Goal: Task Accomplishment & Management: Use online tool/utility

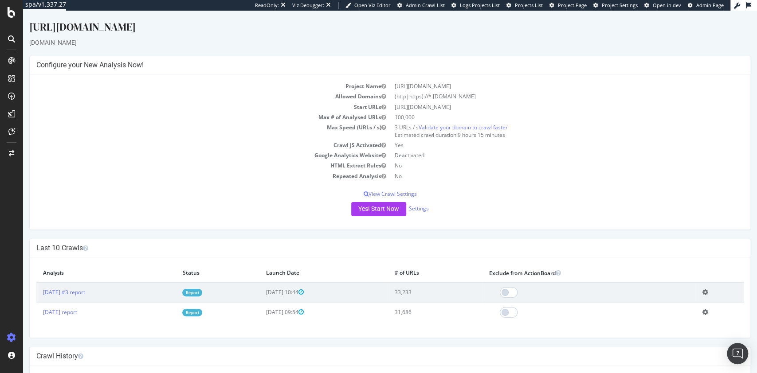
click at [202, 291] on link "Report" at bounding box center [192, 293] width 20 height 8
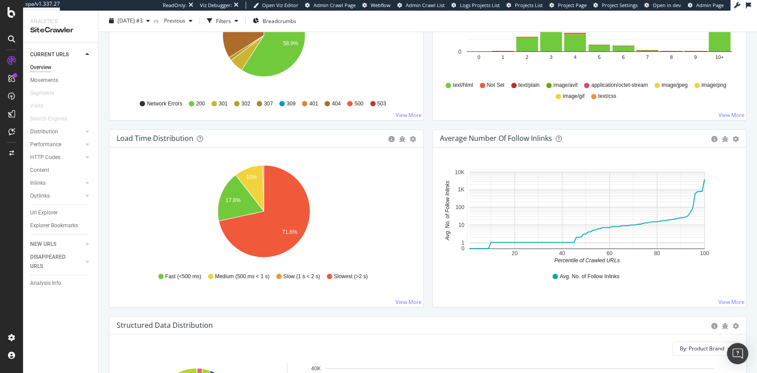
scroll to position [581, 0]
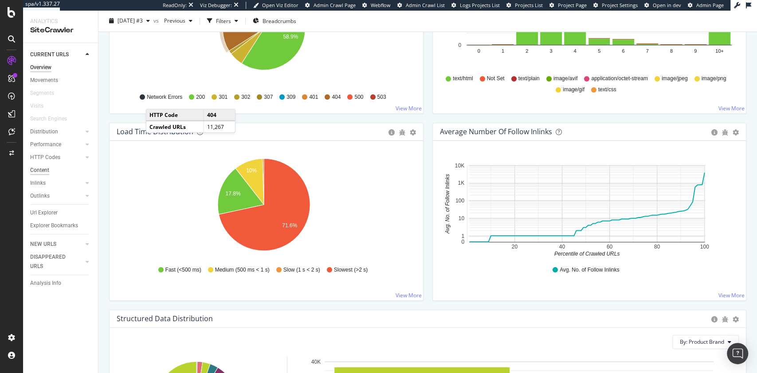
click at [43, 170] on div "Content" at bounding box center [39, 170] width 19 height 9
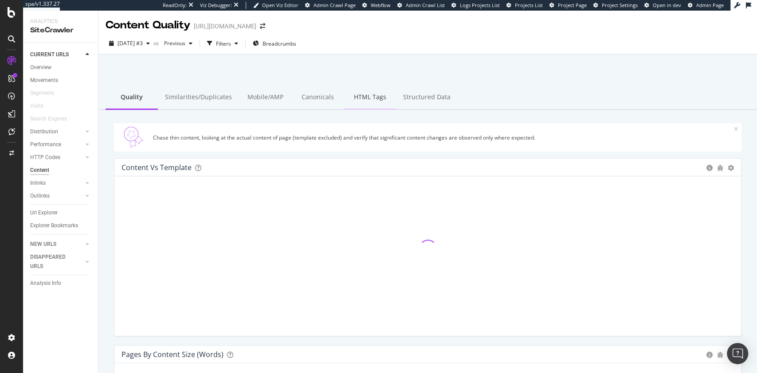
click at [360, 100] on div "HTML Tags" at bounding box center [369, 98] width 52 height 24
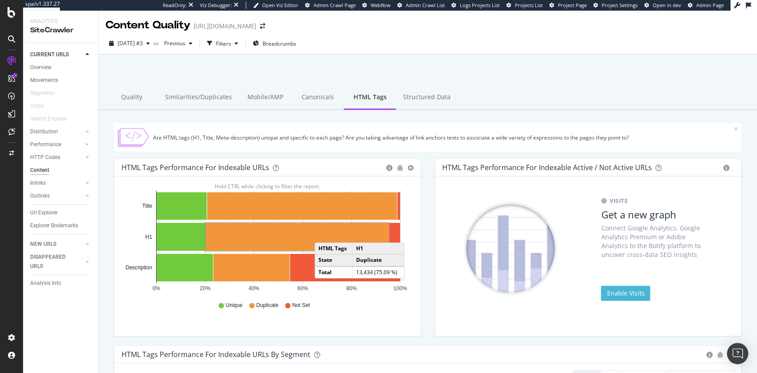
click at [323, 234] on rect "A chart." at bounding box center [297, 237] width 183 height 28
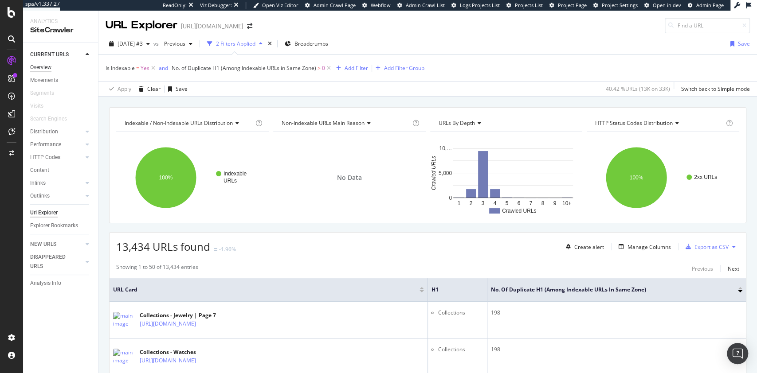
click at [40, 66] on div "Overview" at bounding box center [40, 67] width 21 height 9
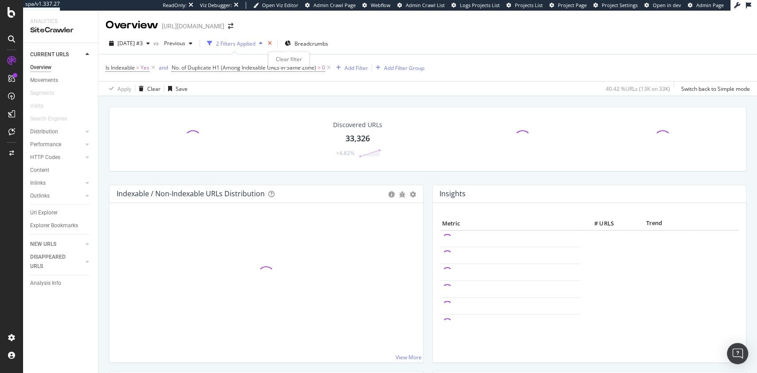
click at [272, 43] on icon "times" at bounding box center [270, 43] width 4 height 5
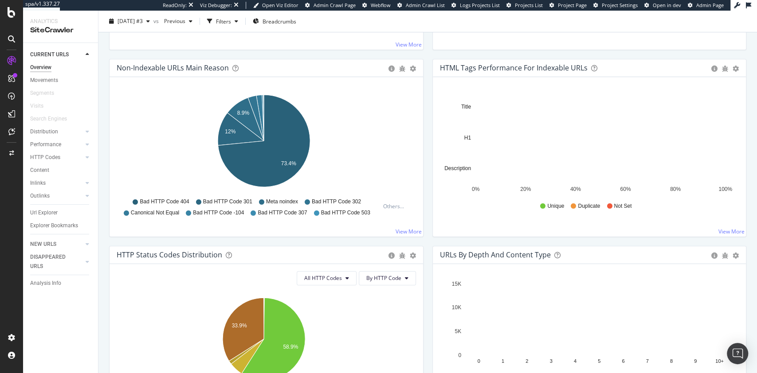
scroll to position [272, 0]
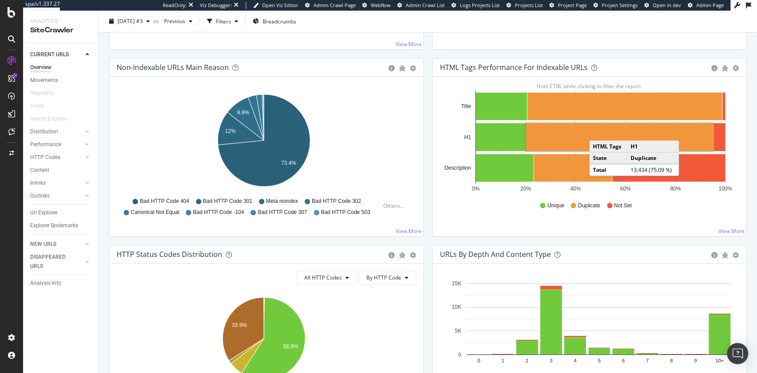
click at [593, 131] on rect "A chart." at bounding box center [619, 137] width 187 height 28
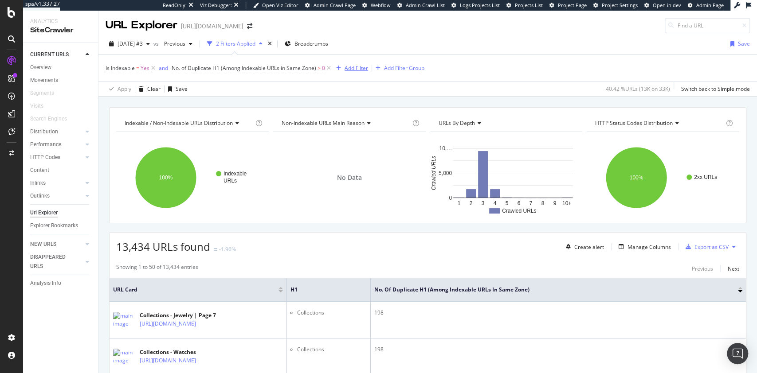
click at [351, 69] on div "Add Filter" at bounding box center [355, 68] width 23 height 8
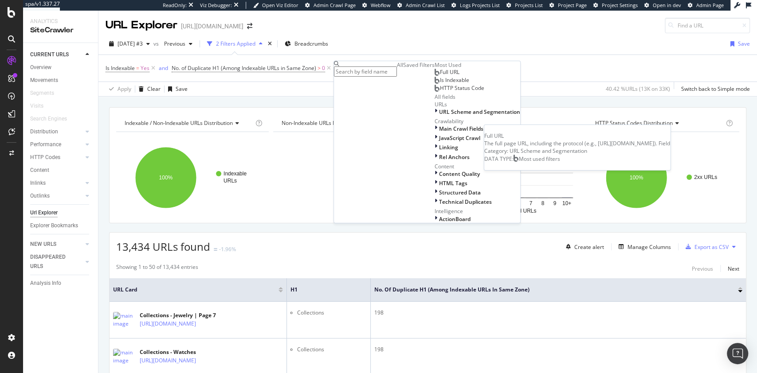
click at [434, 76] on div "Full URL" at bounding box center [446, 72] width 25 height 7
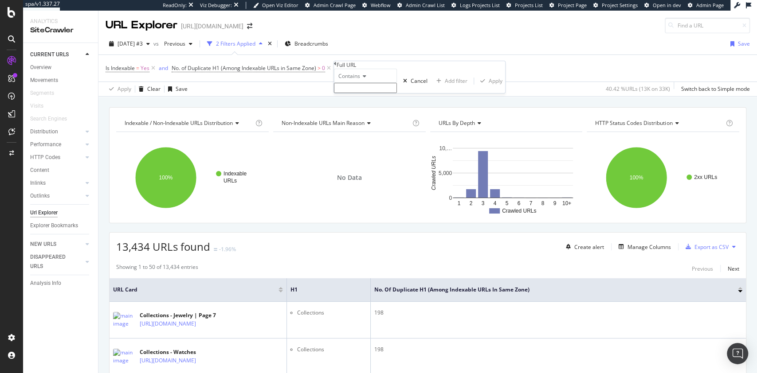
click at [360, 80] on span "Contains" at bounding box center [349, 76] width 22 height 8
click at [369, 166] on span "Matches regex" at bounding box center [354, 163] width 37 height 8
click at [388, 93] on input "text" at bounding box center [365, 88] width 63 height 10
type input "0"
type input "5"
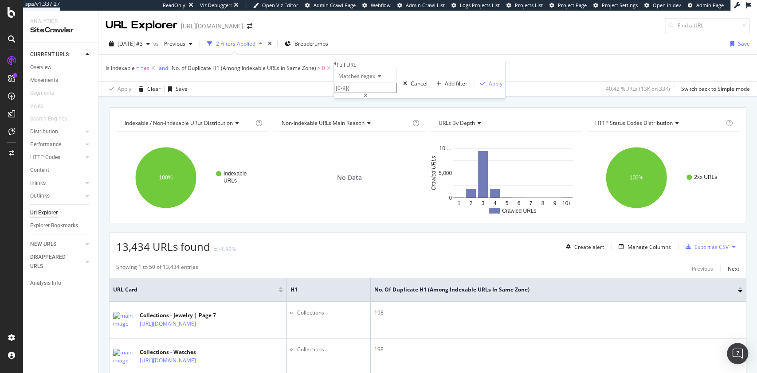
click at [397, 93] on input "[0-9]{" at bounding box center [365, 88] width 63 height 10
type input "[0-9]{6}"
click at [488, 87] on div "Apply" at bounding box center [495, 84] width 14 height 8
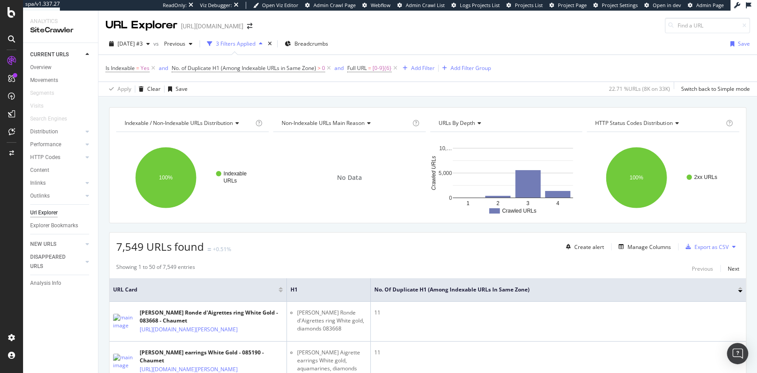
click at [41, 72] on div "Overview" at bounding box center [64, 68] width 68 height 11
click at [34, 66] on div "Overview" at bounding box center [40, 67] width 21 height 9
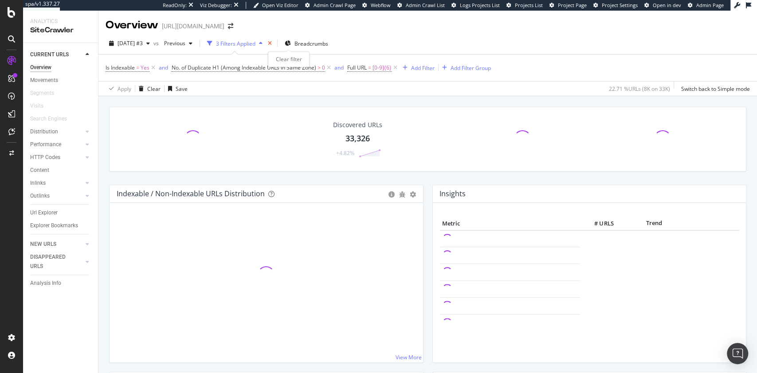
click at [272, 44] on icon "times" at bounding box center [270, 43] width 4 height 5
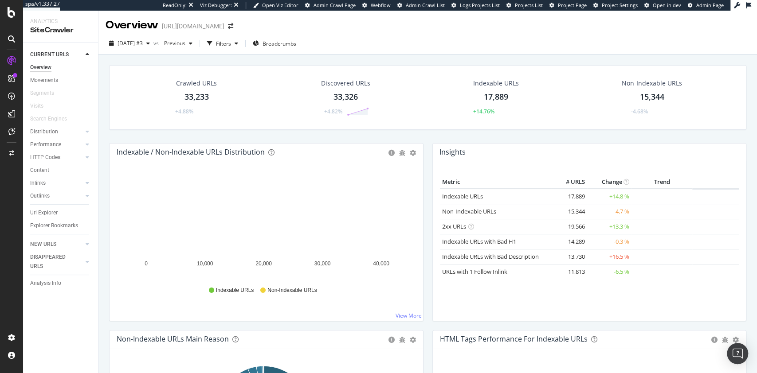
scroll to position [243, 0]
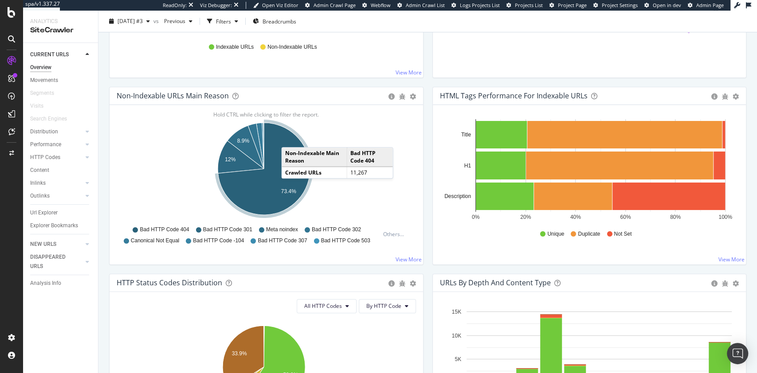
click at [290, 138] on icon "A chart." at bounding box center [264, 169] width 92 height 92
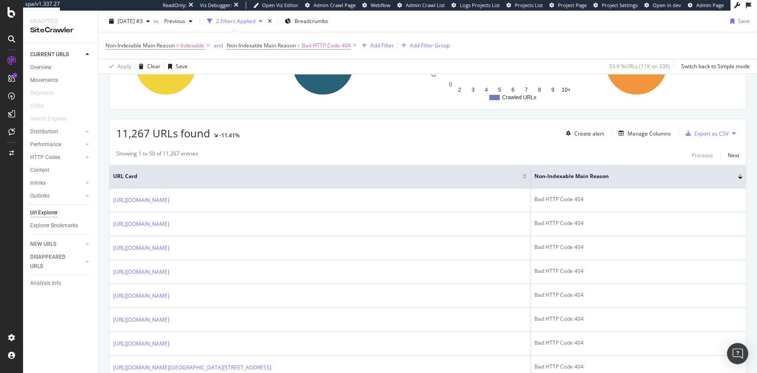
scroll to position [129, 0]
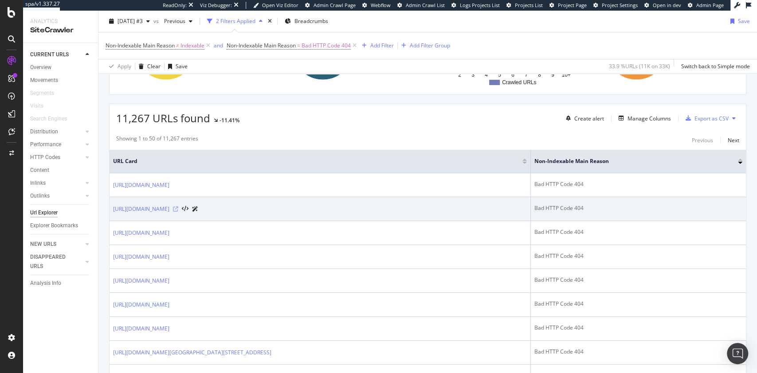
click at [178, 209] on icon at bounding box center [175, 209] width 5 height 5
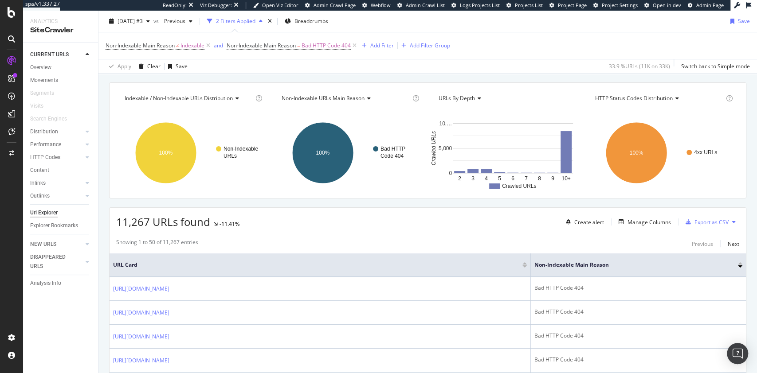
scroll to position [0, 0]
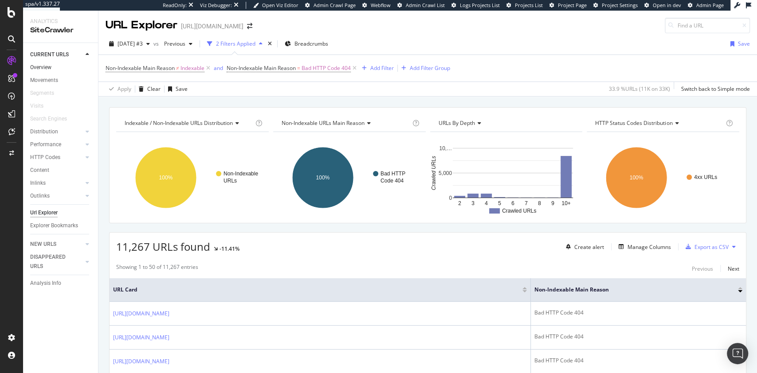
drag, startPoint x: 43, startPoint y: 66, endPoint x: 61, endPoint y: 62, distance: 18.1
click at [43, 66] on div "Overview" at bounding box center [40, 67] width 21 height 9
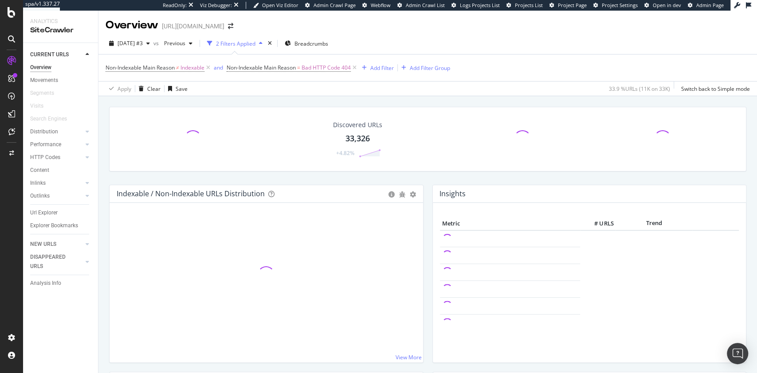
click at [293, 44] on div "2025 Sep. 12th #3 vs Previous 2 Filters Applied Breadcrumbs" at bounding box center [218, 43] width 226 height 14
click at [272, 44] on icon "times" at bounding box center [270, 43] width 4 height 5
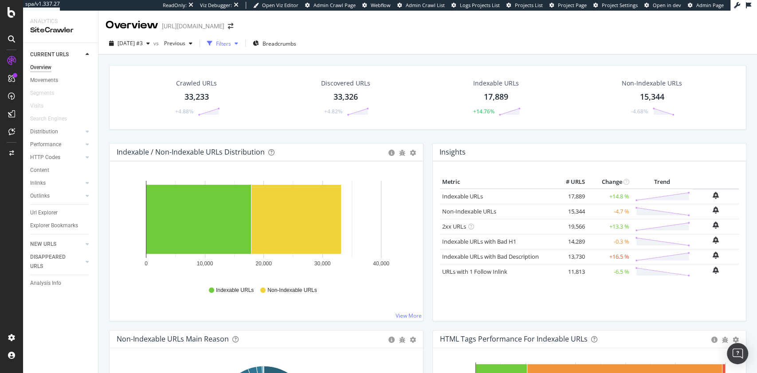
click at [242, 48] on div "Filters" at bounding box center [222, 43] width 38 height 13
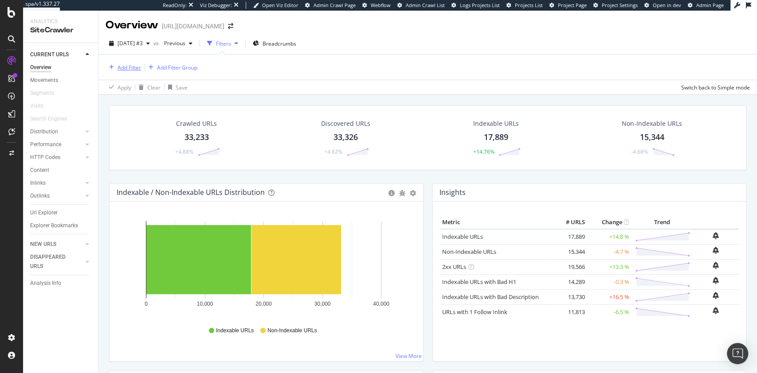
click at [121, 66] on div "Add Filter" at bounding box center [128, 68] width 23 height 8
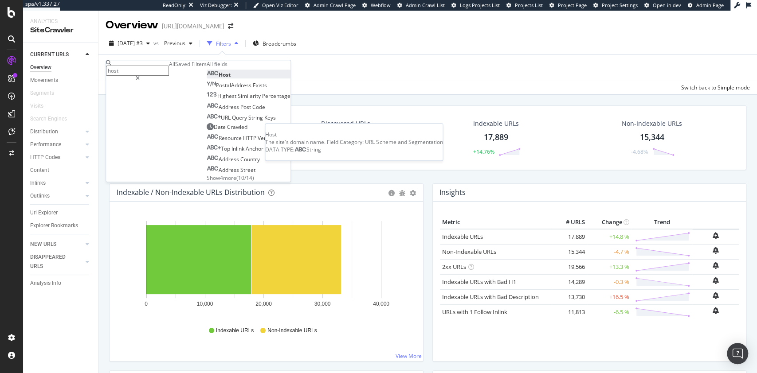
type input "host"
click at [207, 78] on div "Host" at bounding box center [219, 75] width 24 height 8
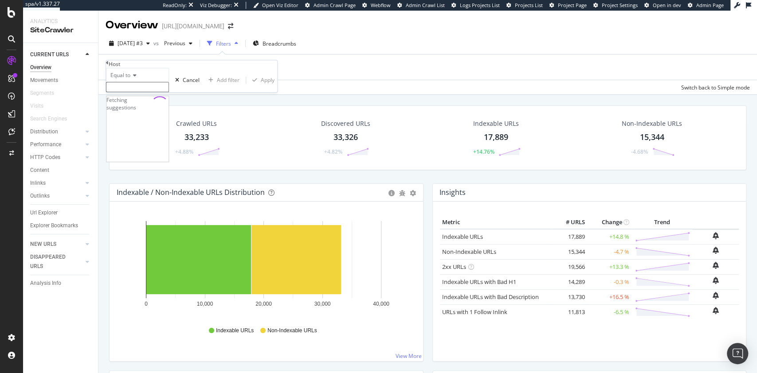
click at [163, 92] on input "text" at bounding box center [137, 87] width 63 height 10
click at [134, 101] on span "www.chaumet.com" at bounding box center [122, 97] width 26 height 8
type input "www.chaumet.com"
click at [261, 86] on div "Apply" at bounding box center [268, 83] width 14 height 8
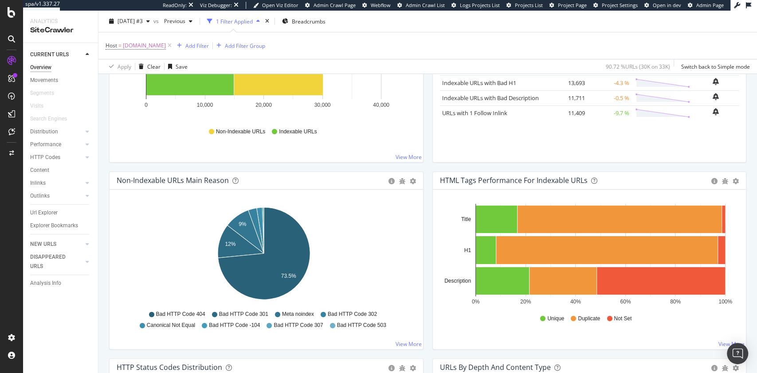
scroll to position [238, 0]
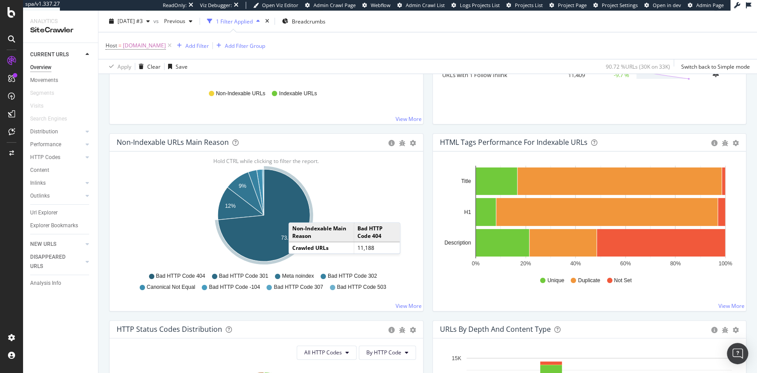
click at [289, 226] on td "Non-Indexable Main Reason" at bounding box center [321, 232] width 65 height 19
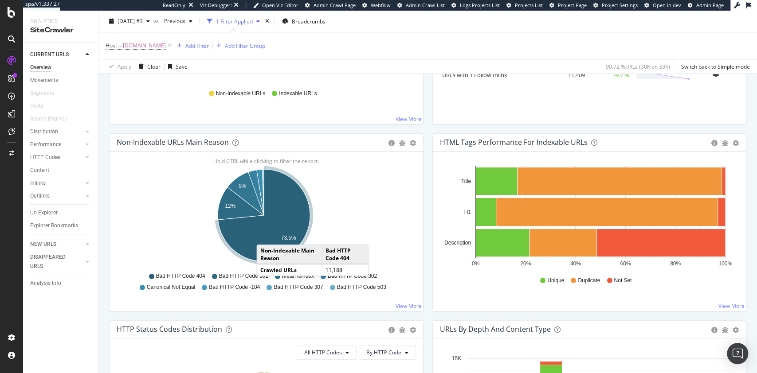
click at [265, 235] on icon "A chart." at bounding box center [264, 215] width 92 height 92
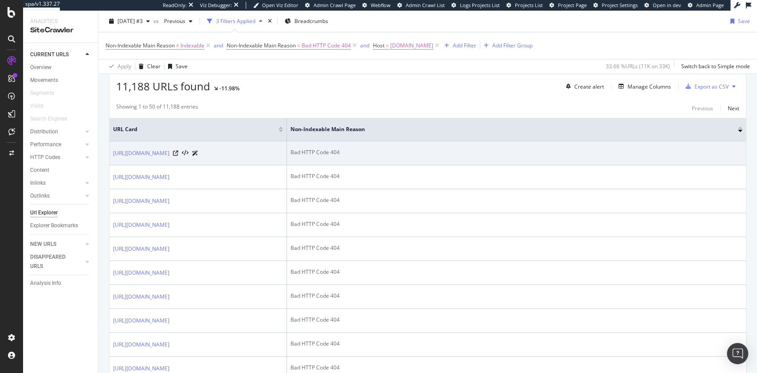
scroll to position [162, 0]
click at [178, 155] on icon at bounding box center [175, 151] width 5 height 5
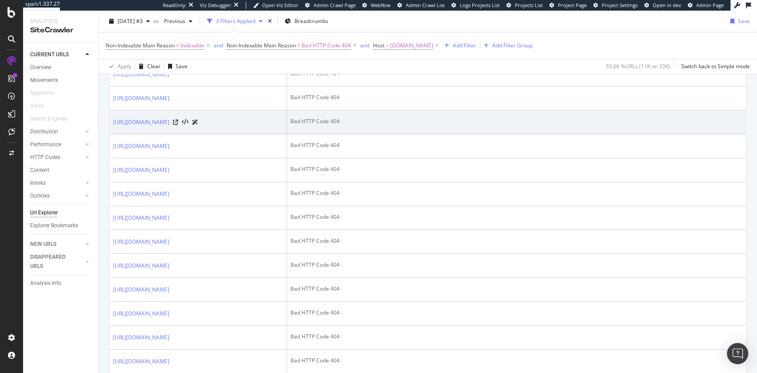
scroll to position [0, 0]
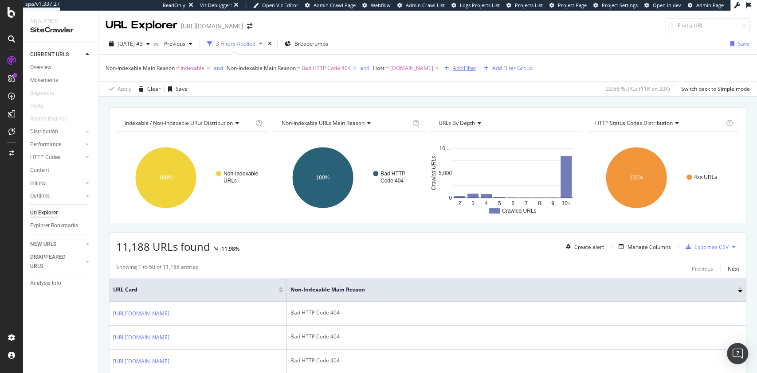
click at [470, 63] on button "Add Filter" at bounding box center [458, 68] width 35 height 11
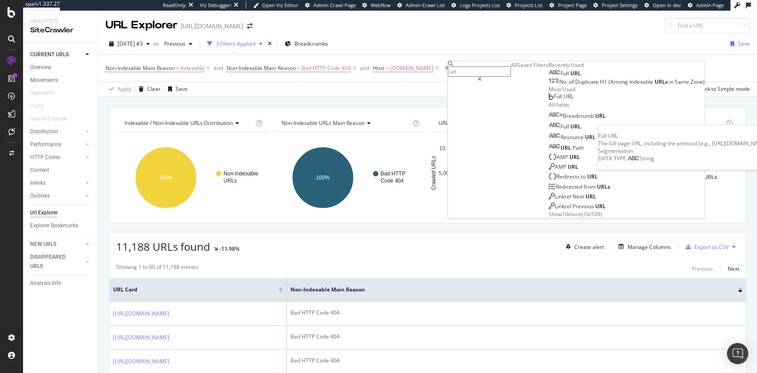
type input "url"
click at [548, 77] on div "Full URL" at bounding box center [564, 73] width 32 height 7
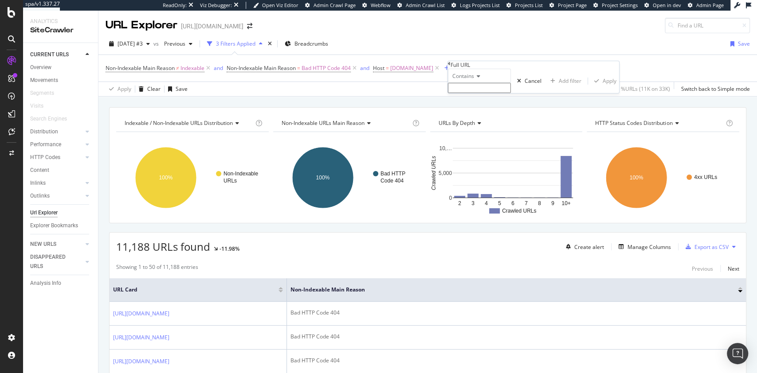
click at [493, 93] on input "text" at bounding box center [479, 88] width 63 height 10
type input "/hk"
click at [602, 87] on div "Apply" at bounding box center [609, 84] width 14 height 8
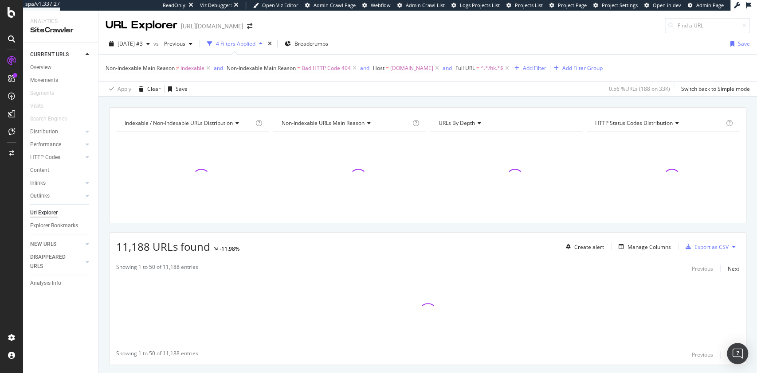
click at [479, 68] on span "=" at bounding box center [477, 68] width 3 height 8
click at [488, 78] on span "Contains" at bounding box center [478, 74] width 22 height 8
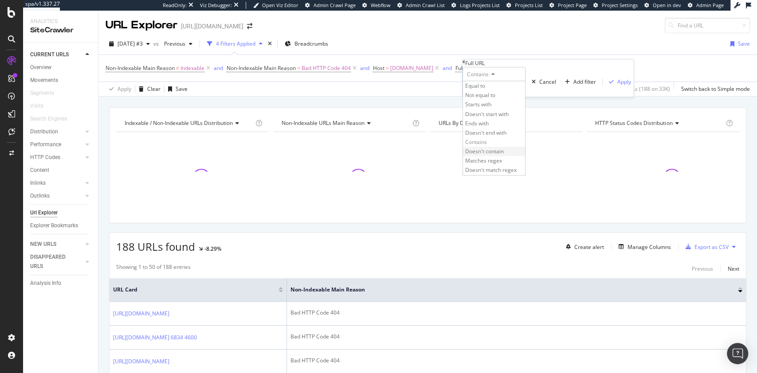
click at [503, 155] on span "Doesn't contain" at bounding box center [484, 152] width 39 height 8
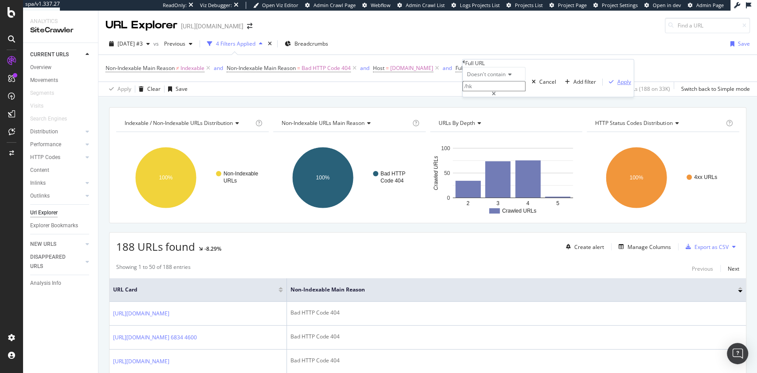
click at [617, 86] on div "Apply" at bounding box center [624, 82] width 14 height 8
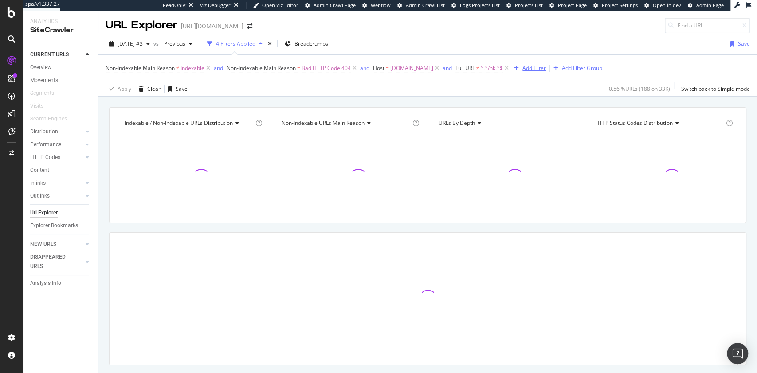
click at [537, 66] on div "Add Filter" at bounding box center [533, 68] width 23 height 8
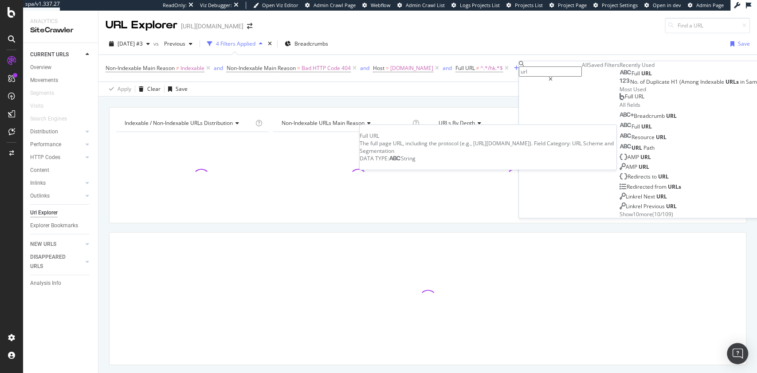
click at [619, 77] on div "Full URL" at bounding box center [635, 73] width 32 height 7
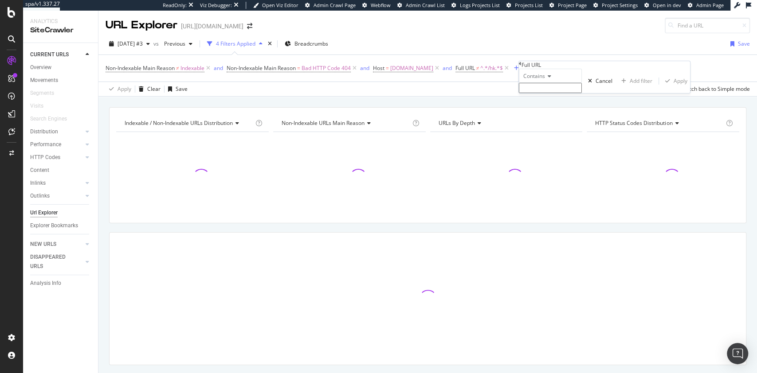
click at [555, 93] on input "text" at bounding box center [550, 88] width 63 height 10
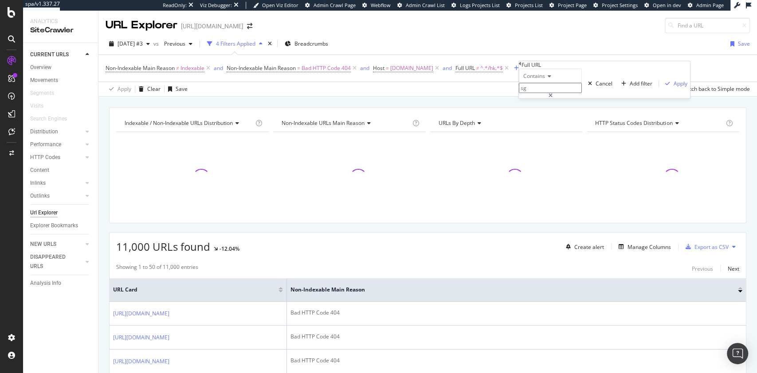
type input "s"
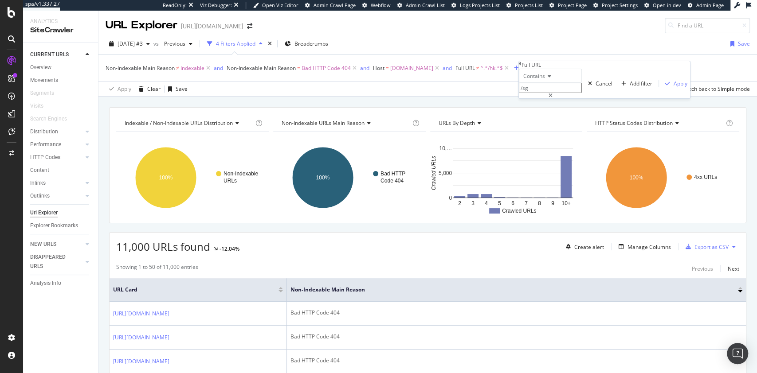
type input "/sg"
click at [544, 83] on div "Contains" at bounding box center [550, 76] width 63 height 14
click at [560, 157] on span "Doesn't contain" at bounding box center [540, 153] width 39 height 8
click at [673, 87] on div "Apply" at bounding box center [680, 84] width 14 height 8
click at [510, 66] on icon at bounding box center [507, 68] width 8 height 9
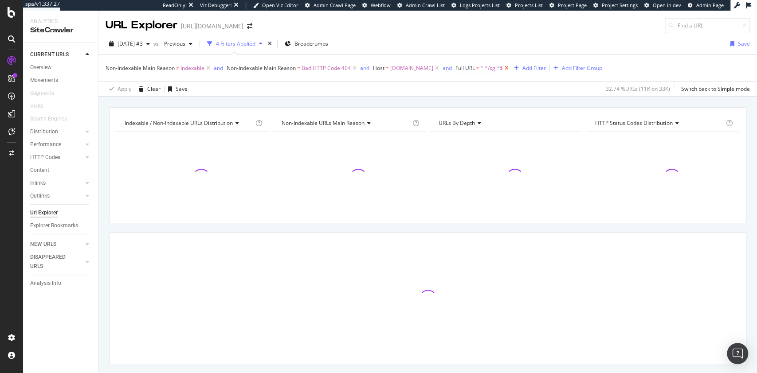
click at [510, 66] on icon at bounding box center [507, 68] width 8 height 9
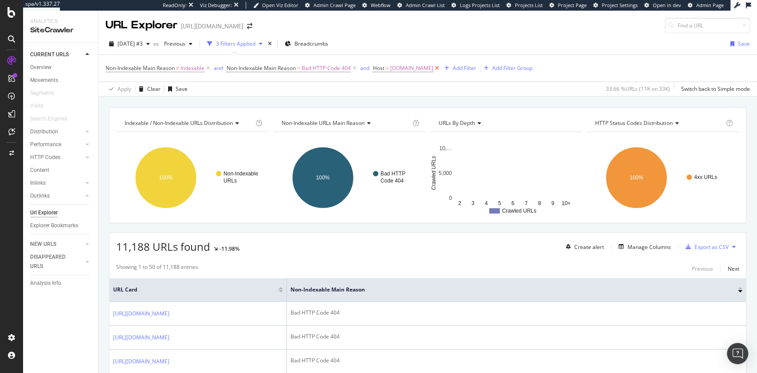
click at [441, 68] on icon at bounding box center [437, 68] width 8 height 9
click at [39, 67] on div "Overview" at bounding box center [40, 67] width 21 height 9
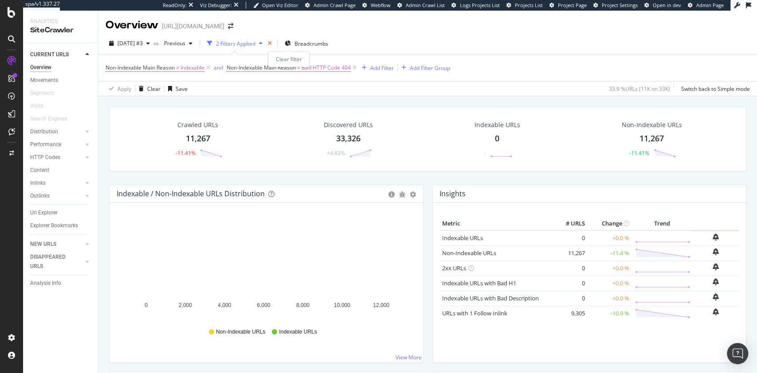
click at [272, 42] on icon "times" at bounding box center [270, 43] width 4 height 5
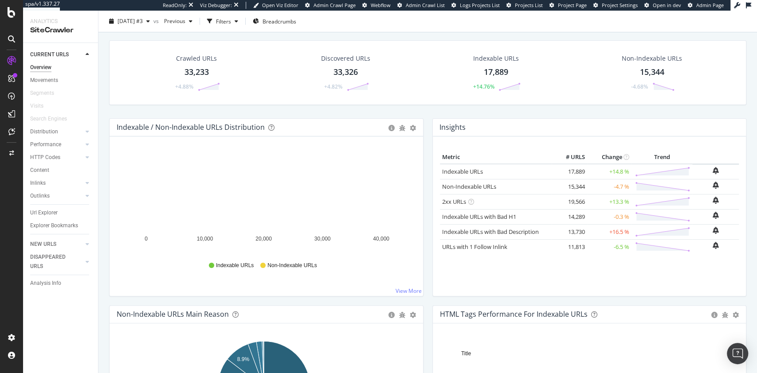
scroll to position [25, 0]
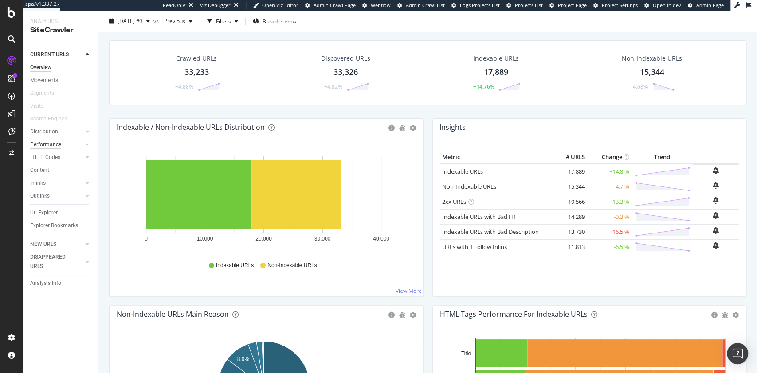
click at [59, 144] on div "Performance" at bounding box center [45, 144] width 31 height 9
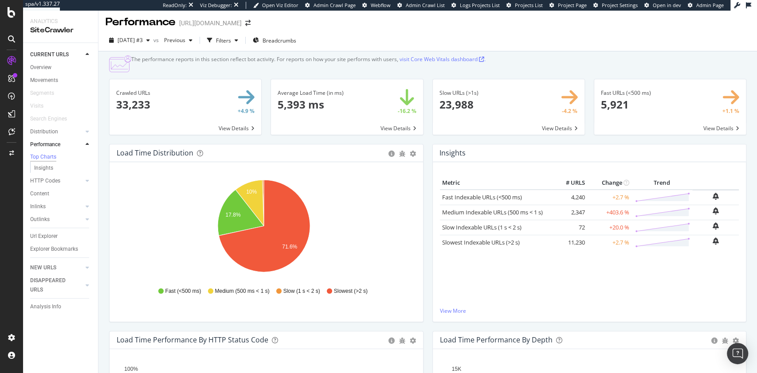
scroll to position [2, 0]
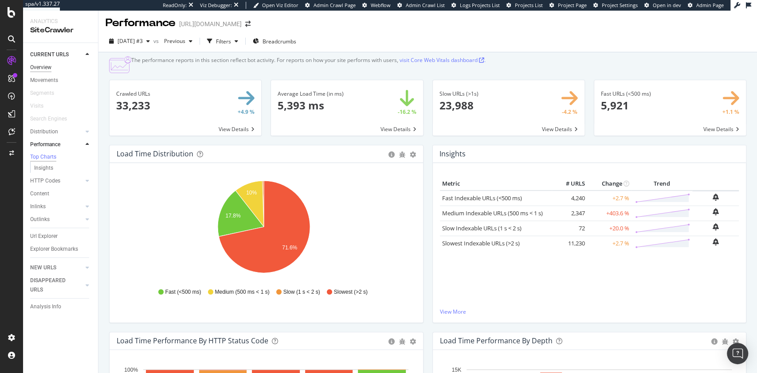
click at [39, 69] on div "Overview" at bounding box center [40, 67] width 21 height 9
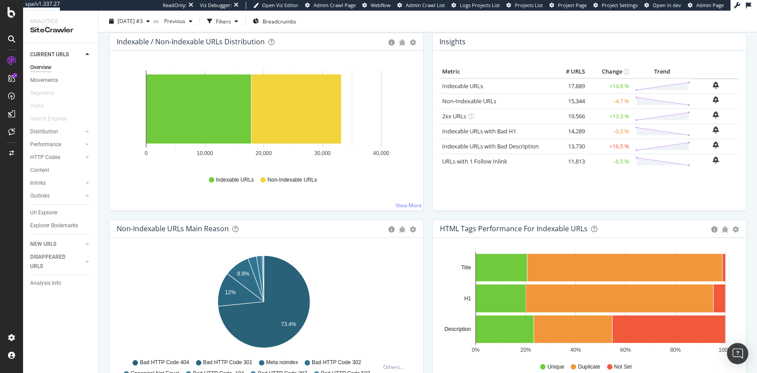
scroll to position [109, 0]
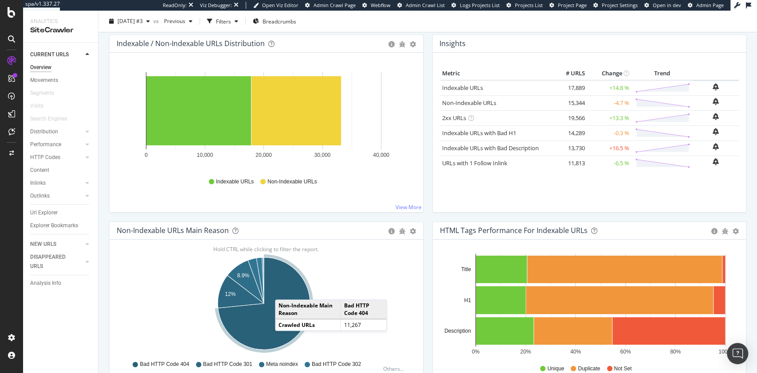
click at [284, 290] on icon "A chart." at bounding box center [264, 304] width 92 height 92
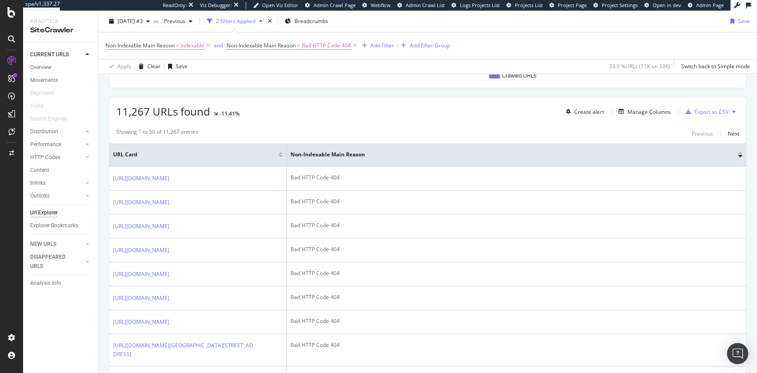
scroll to position [136, 0]
click at [272, 20] on icon "times" at bounding box center [270, 21] width 4 height 5
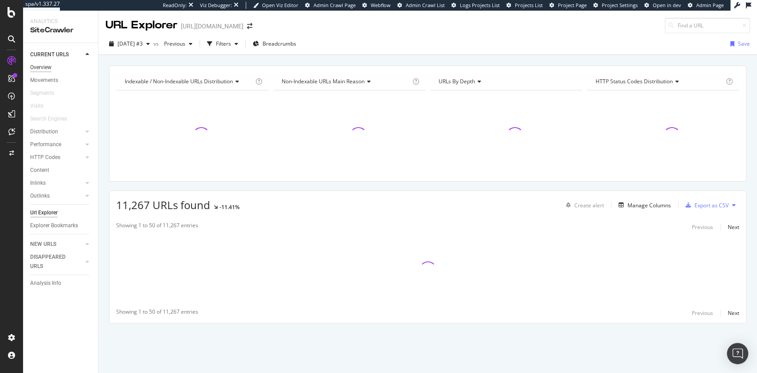
click at [42, 69] on div "Overview" at bounding box center [40, 67] width 21 height 9
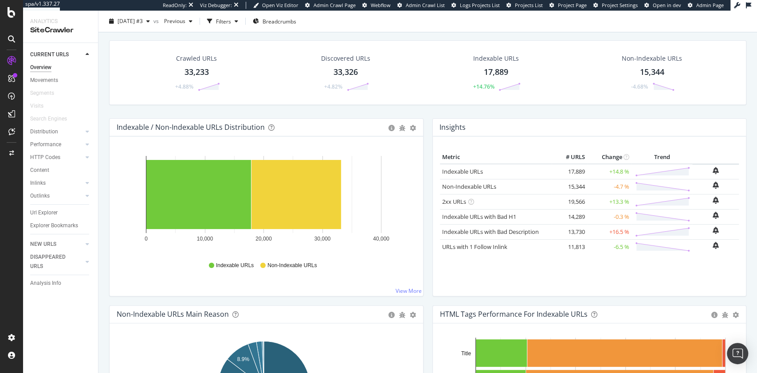
scroll to position [28, 0]
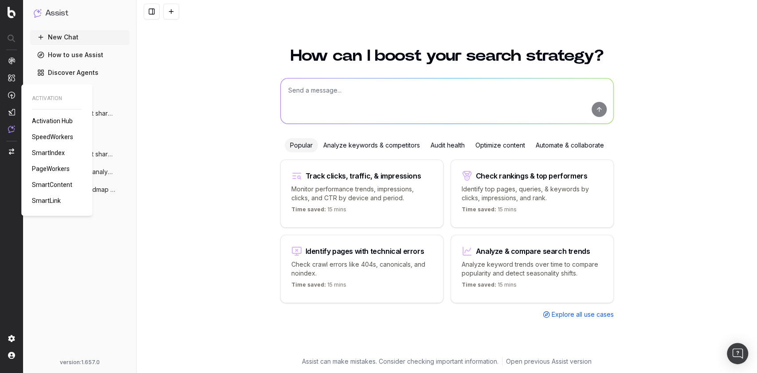
click at [55, 167] on span "PageWorkers" at bounding box center [51, 168] width 38 height 7
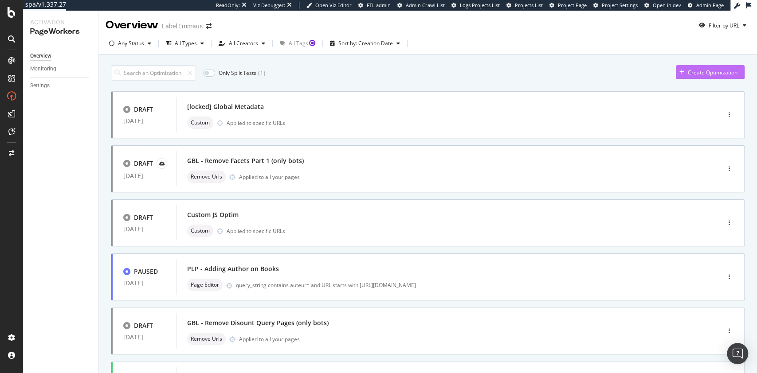
click at [687, 73] on div "Create Optimization" at bounding box center [712, 73] width 50 height 8
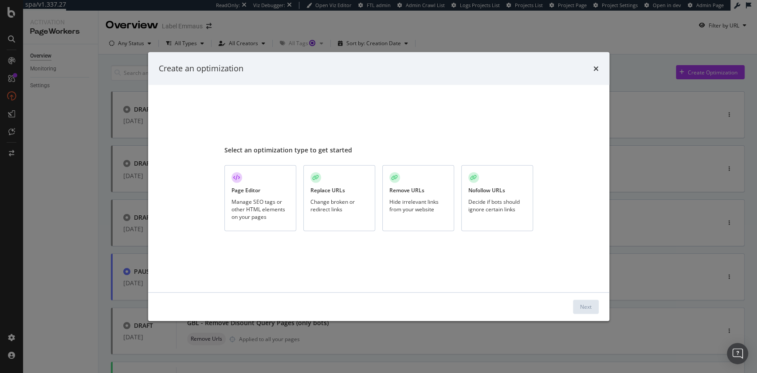
click at [367, 195] on div "Replace URLs Change broken or redirect links" at bounding box center [339, 198] width 72 height 66
click at [583, 310] on div "Next" at bounding box center [586, 306] width 12 height 13
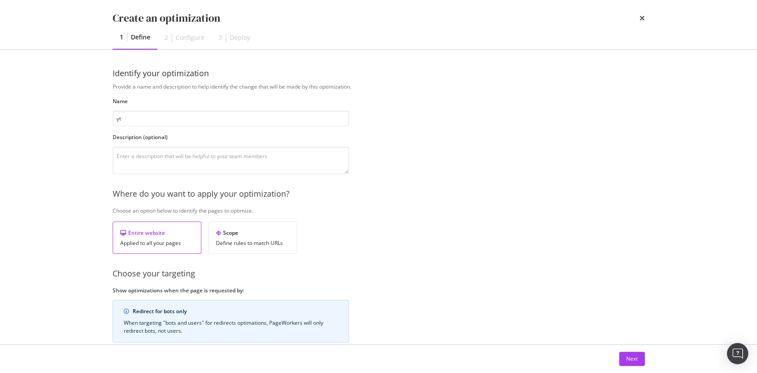
type input "y"
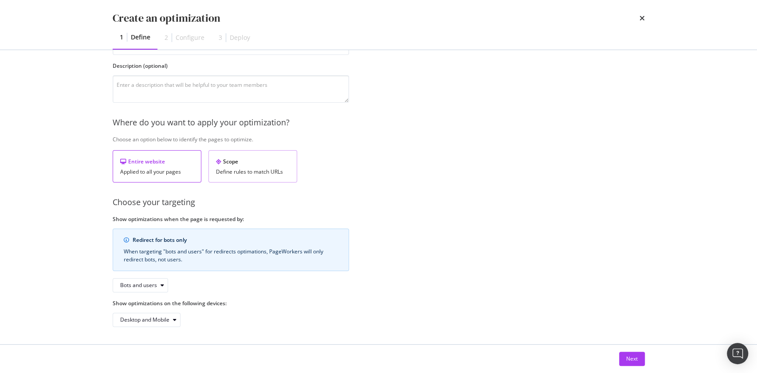
type input "test"
click at [281, 161] on div "Scope" at bounding box center [253, 162] width 74 height 8
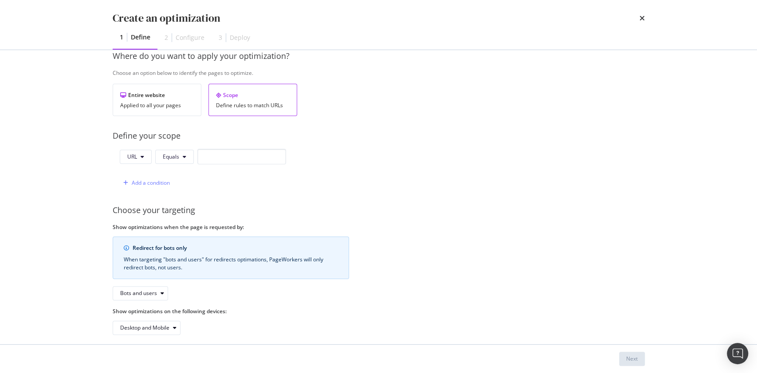
scroll to position [140, 0]
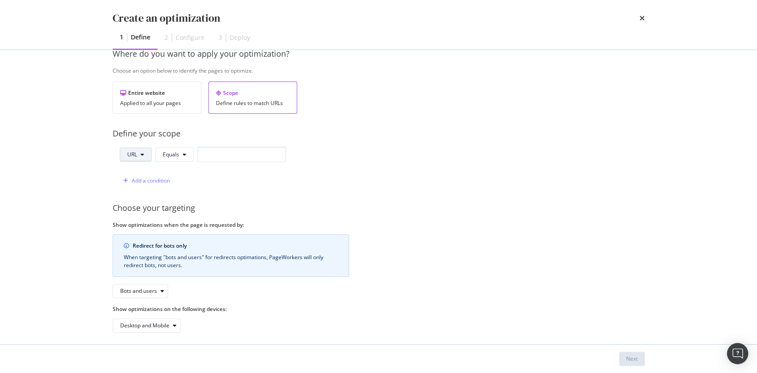
click at [141, 152] on icon "modal" at bounding box center [142, 154] width 4 height 5
click at [221, 177] on div "Add a condition" at bounding box center [203, 181] width 166 height 16
click at [153, 92] on div "Entire website" at bounding box center [157, 93] width 74 height 8
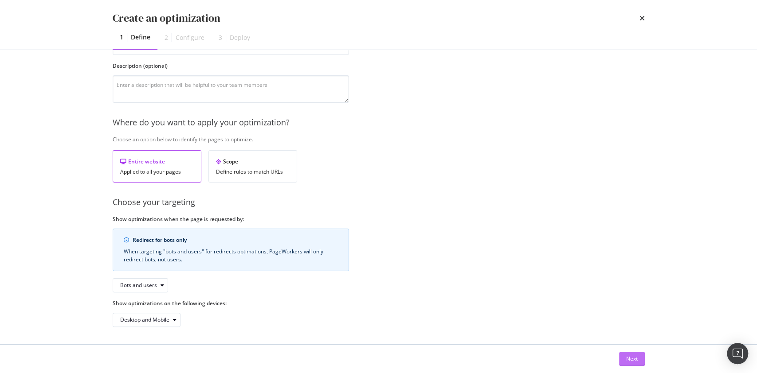
click at [632, 353] on div "Next" at bounding box center [632, 358] width 12 height 13
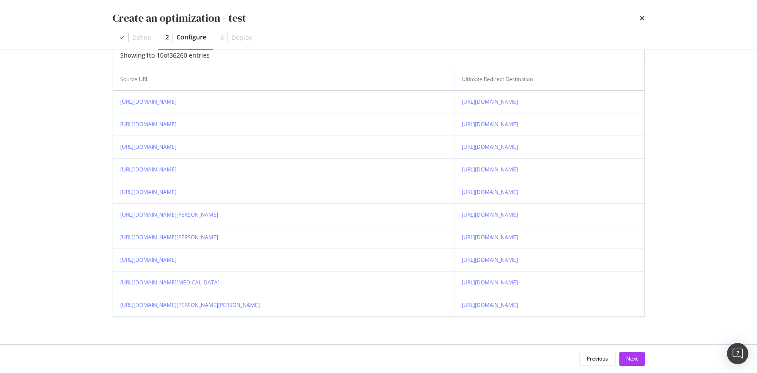
scroll to position [249, 0]
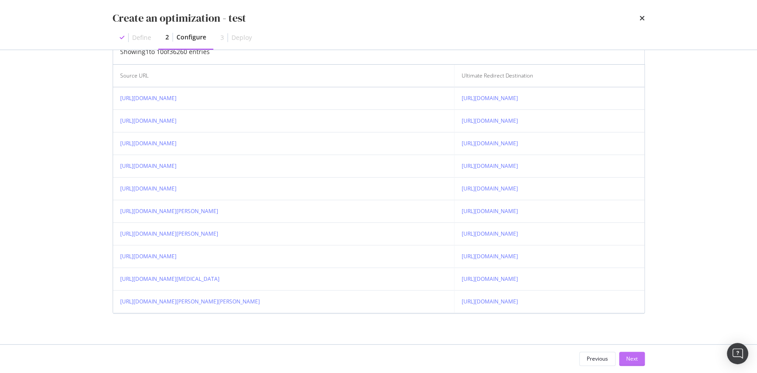
click at [630, 353] on div "Next" at bounding box center [632, 358] width 12 height 13
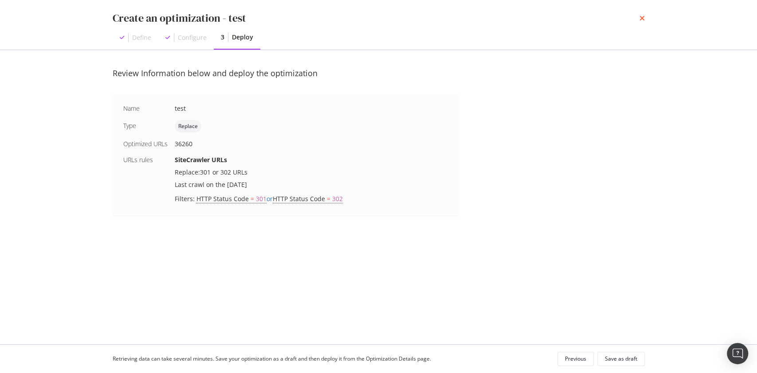
click at [640, 16] on icon "times" at bounding box center [641, 18] width 5 height 7
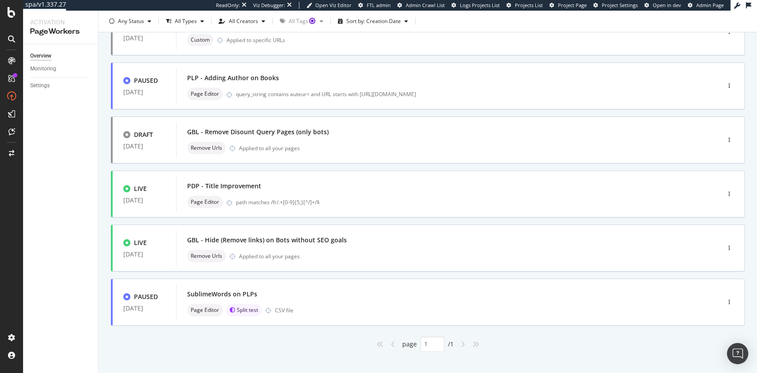
scroll to position [201, 0]
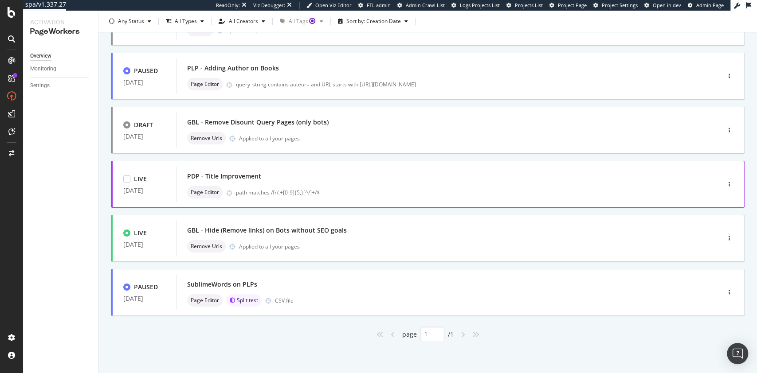
click at [279, 182] on div "PDP - Title Improvement" at bounding box center [434, 176] width 495 height 12
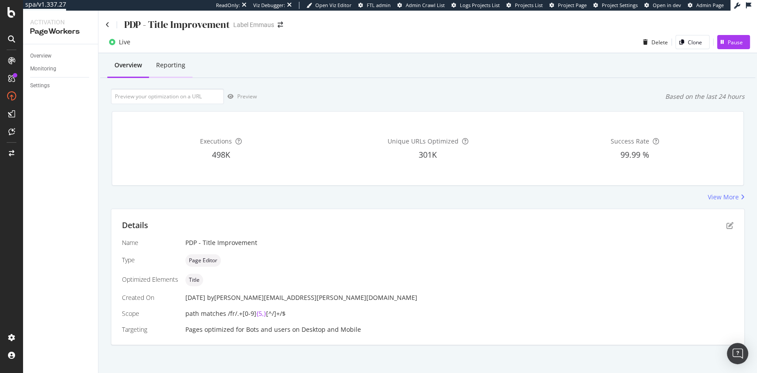
click at [169, 66] on div "Reporting" at bounding box center [170, 65] width 29 height 9
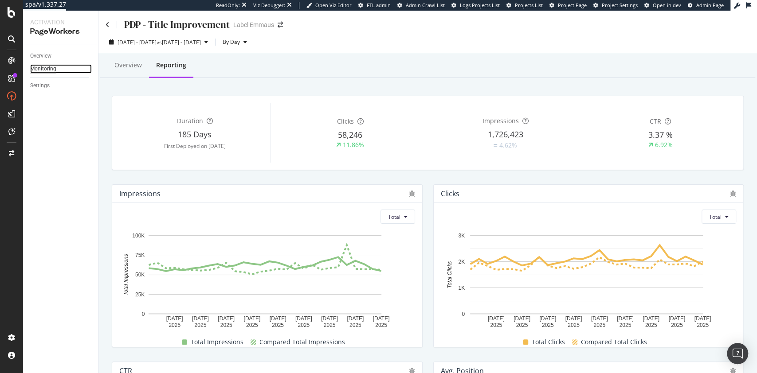
click at [44, 66] on div "Monitoring" at bounding box center [43, 68] width 26 height 9
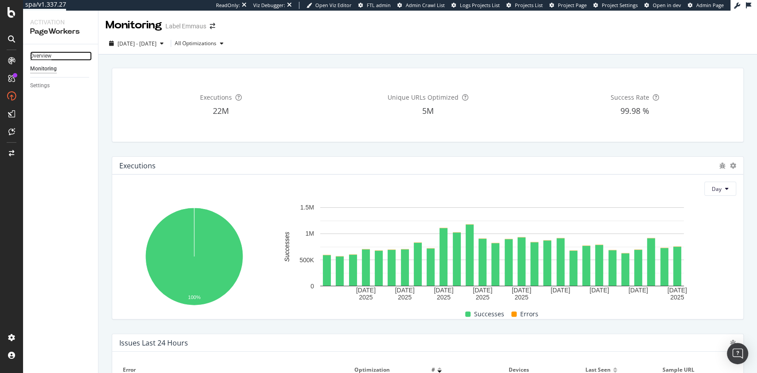
click at [45, 59] on div "Overview" at bounding box center [40, 55] width 21 height 9
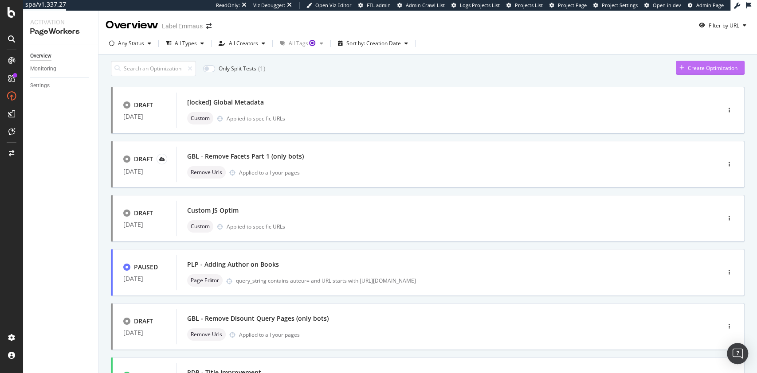
click at [687, 71] on div "Create Optimization" at bounding box center [712, 68] width 50 height 8
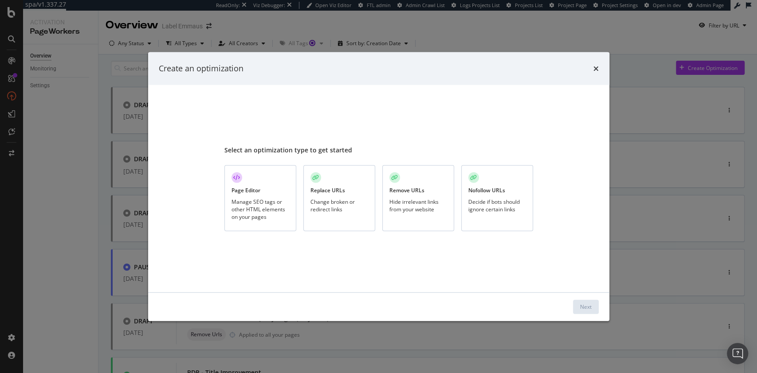
click at [443, 201] on div "Hide irrelevant links from your website" at bounding box center [418, 205] width 58 height 15
click at [586, 306] on div "Next" at bounding box center [586, 307] width 12 height 8
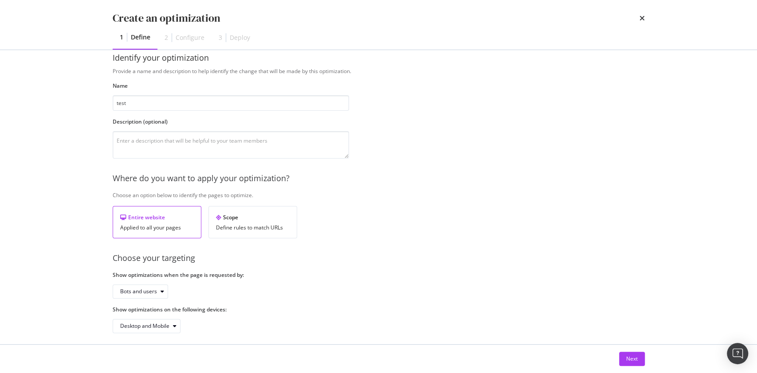
scroll to position [22, 0]
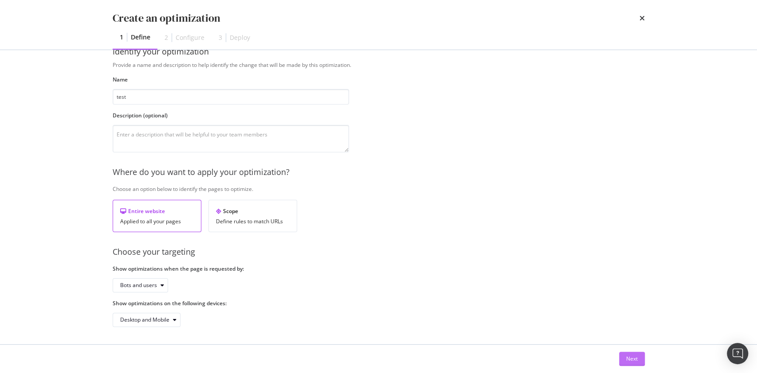
type input "test"
click at [633, 358] on div "Next" at bounding box center [632, 359] width 12 height 8
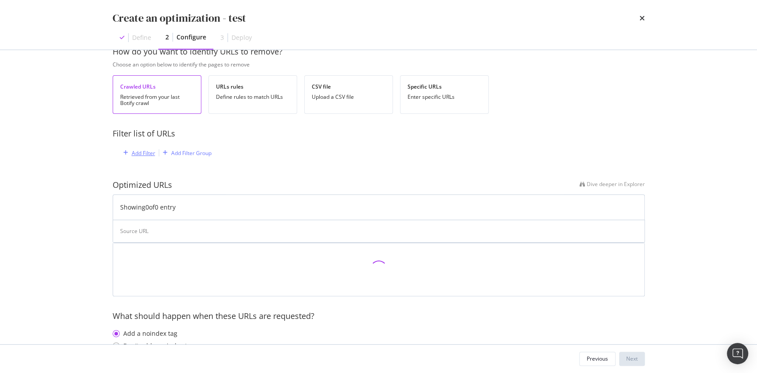
click at [143, 153] on div "Add Filter" at bounding box center [143, 153] width 23 height 8
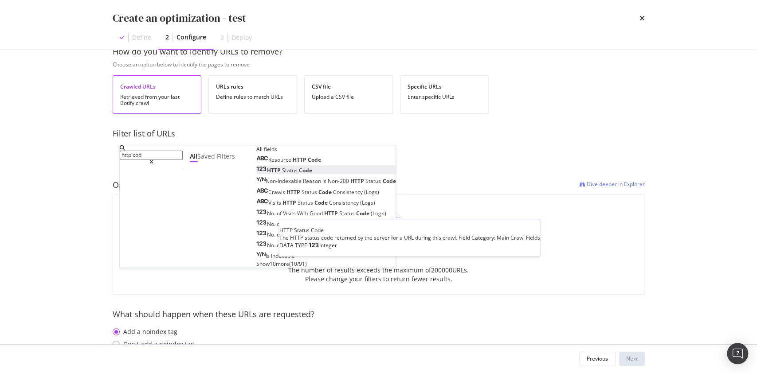
type input "http cod"
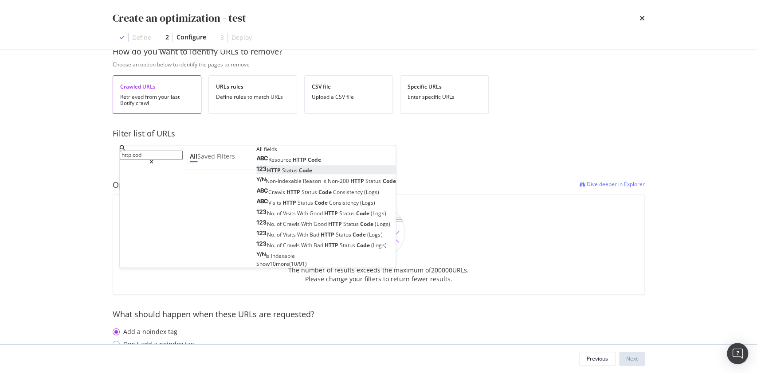
click at [282, 174] on span "Status" at bounding box center [290, 171] width 17 height 8
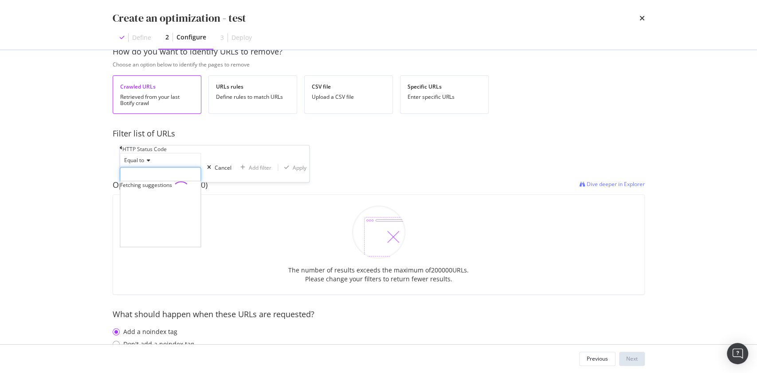
click at [174, 182] on input "modal" at bounding box center [160, 174] width 81 height 15
click at [174, 191] on span "404" at bounding box center [147, 187] width 51 height 8
type input "404"
click at [293, 172] on div "Apply" at bounding box center [300, 168] width 14 height 8
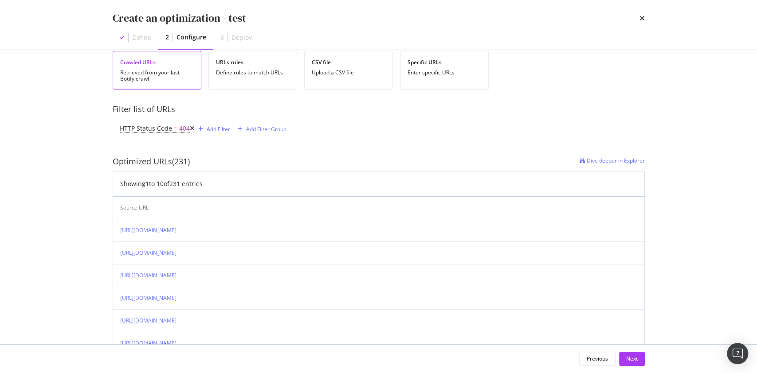
scroll to position [227, 0]
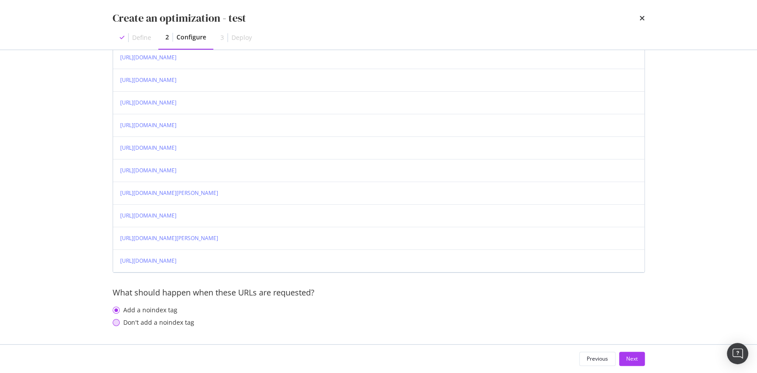
click at [160, 321] on div "Don't add a noindex tag" at bounding box center [158, 322] width 71 height 9
click at [632, 359] on div "Next" at bounding box center [632, 359] width 12 height 8
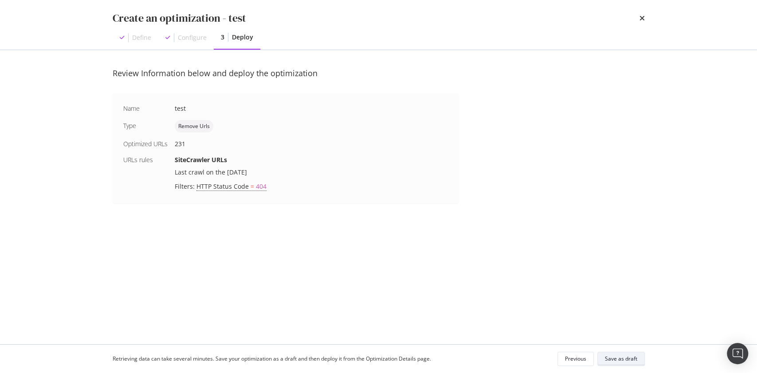
scroll to position [0, 0]
click at [641, 15] on icon "times" at bounding box center [641, 18] width 5 height 7
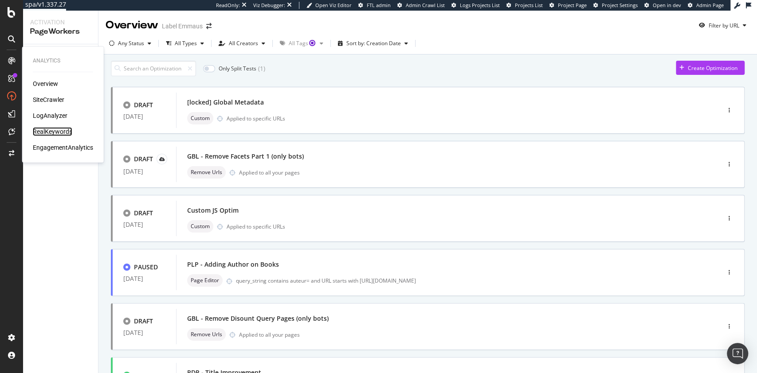
click at [61, 129] on div "RealKeywords" at bounding box center [52, 131] width 39 height 9
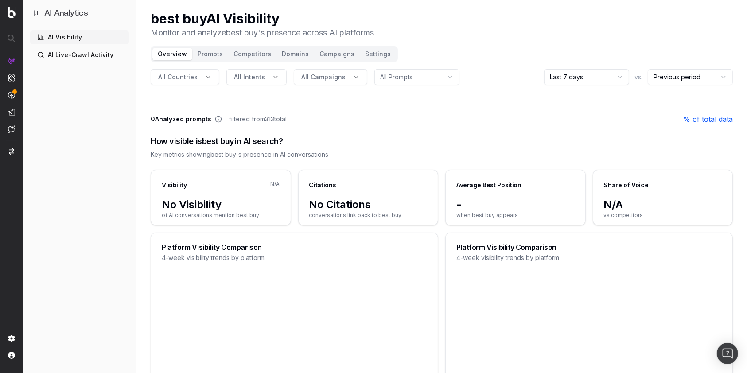
click at [589, 74] on html "AI Analytics AI Visibility AI Live-Crawl Activity best buy AI Visibility Monito…" at bounding box center [373, 186] width 747 height 373
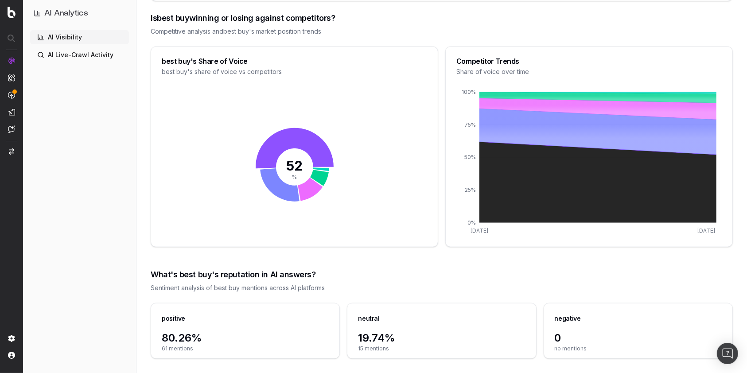
scroll to position [931, 0]
